Goal: Contribute content: Add original content to the website for others to see

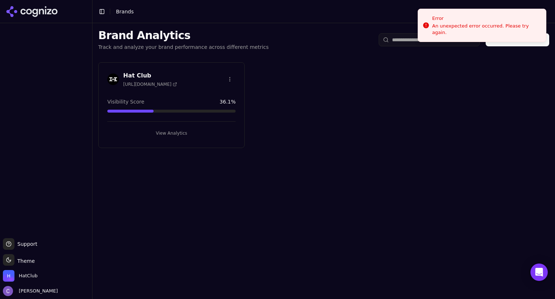
click at [195, 135] on button "View Analytics" at bounding box center [171, 133] width 128 height 12
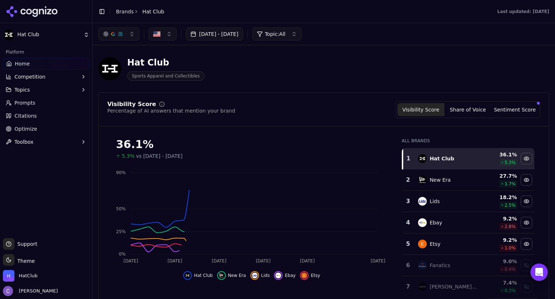
click at [25, 100] on span "Prompts" at bounding box center [24, 102] width 21 height 7
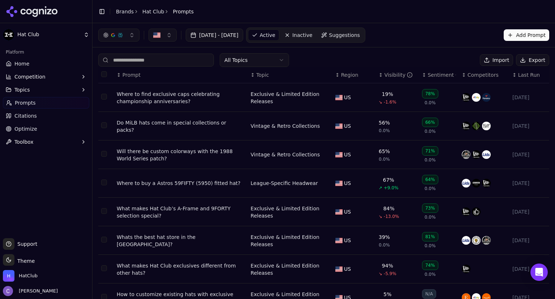
click at [168, 59] on input at bounding box center [156, 59] width 116 height 13
type input "*"
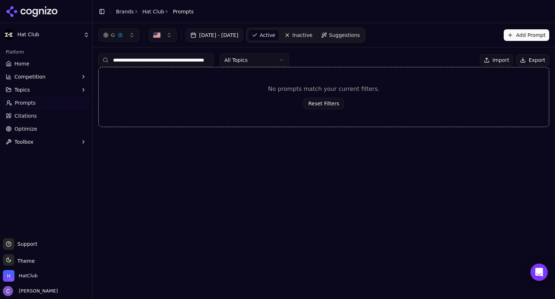
scroll to position [0, 19]
type input "**********"
click at [530, 38] on button "Add Prompt" at bounding box center [527, 35] width 46 height 12
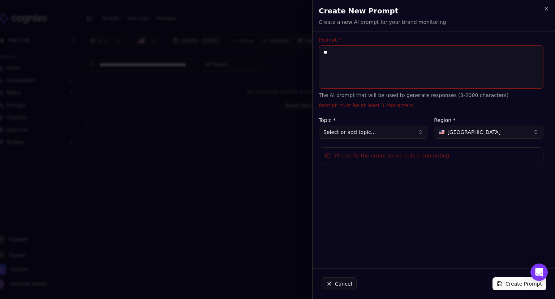
type textarea "*"
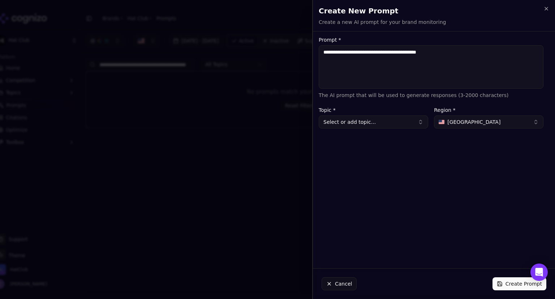
type textarea "**********"
click at [366, 126] on button "Select or add topic..." at bounding box center [374, 121] width 110 height 13
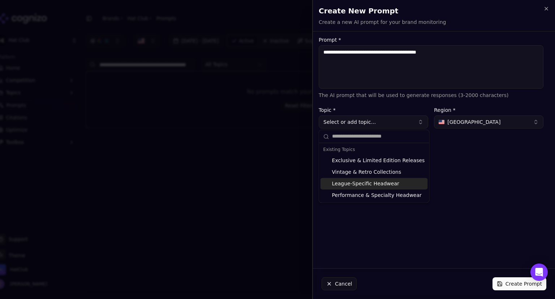
click at [363, 186] on div "League-Specific Headwear" at bounding box center [374, 183] width 107 height 12
type input "**********"
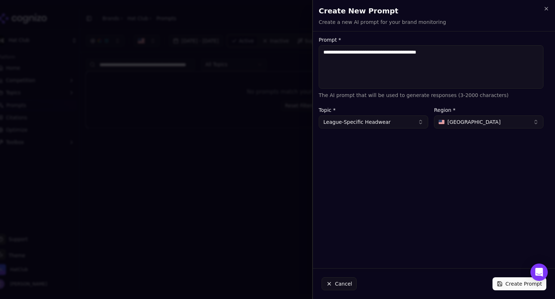
click at [518, 282] on button "Create Prompt" at bounding box center [520, 283] width 54 height 13
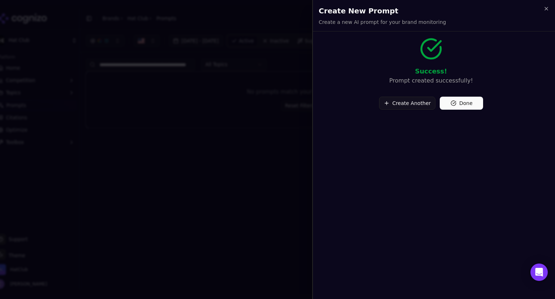
click at [469, 99] on button "Done" at bounding box center [461, 103] width 43 height 13
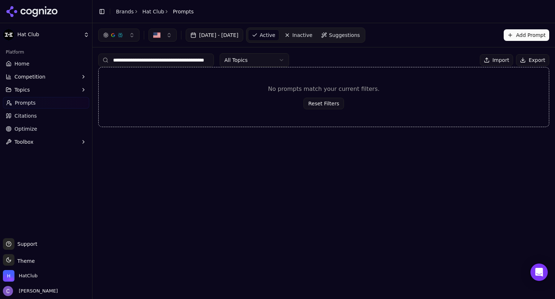
click at [38, 63] on link "Home" at bounding box center [46, 64] width 86 height 12
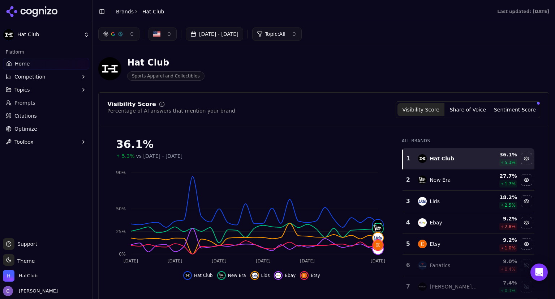
click at [46, 102] on link "Prompts" at bounding box center [46, 103] width 86 height 12
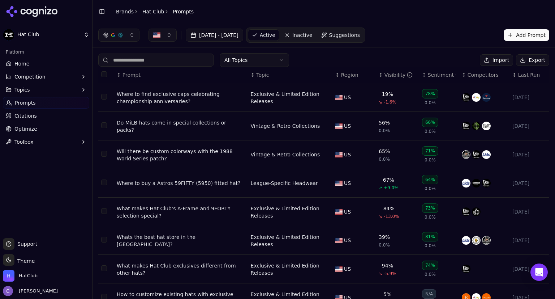
click at [335, 77] on div "↕ Region" at bounding box center [354, 74] width 38 height 7
click at [379, 76] on div "↕ Visibility" at bounding box center [398, 74] width 38 height 7
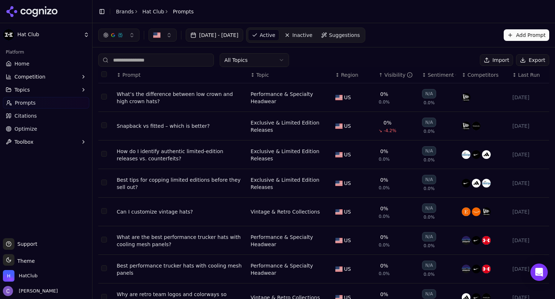
scroll to position [94, 0]
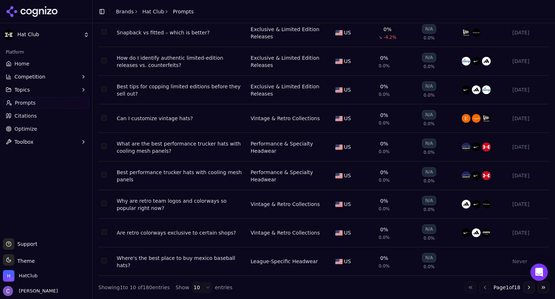
click at [526, 286] on button "Go to next page" at bounding box center [529, 287] width 12 height 12
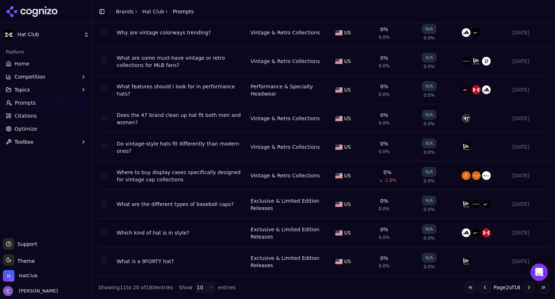
click at [525, 286] on button "Go to next page" at bounding box center [529, 287] width 12 height 12
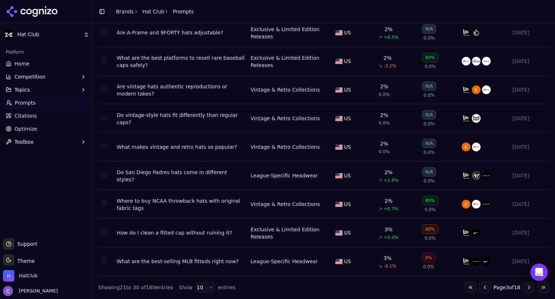
click at [224, 174] on div "Do San Diego Padres hats come in different styles?" at bounding box center [181, 175] width 128 height 14
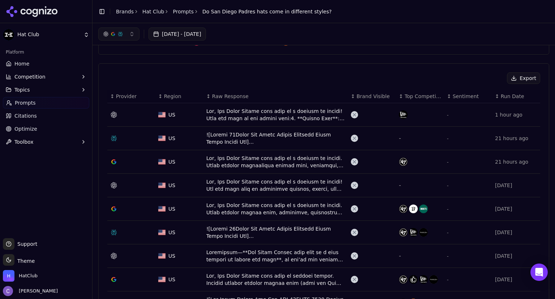
scroll to position [74, 0]
